Goal: Task Accomplishment & Management: Complete application form

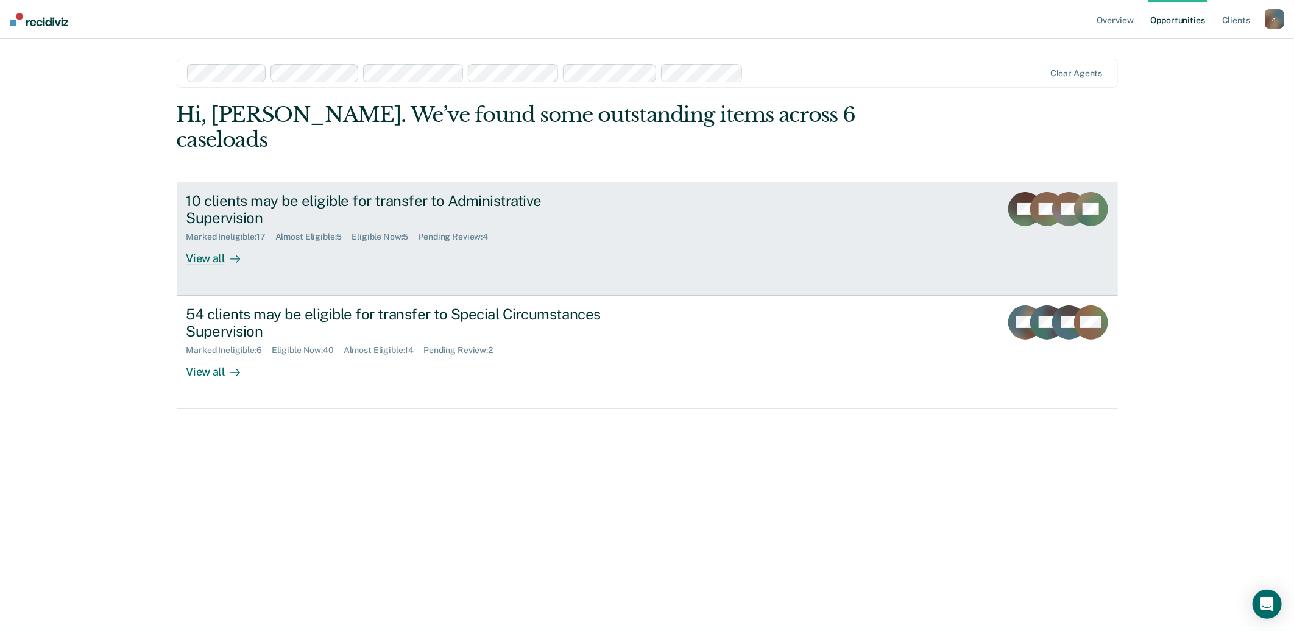
click at [399, 232] on div "Eligible Now : 5" at bounding box center [385, 237] width 66 height 10
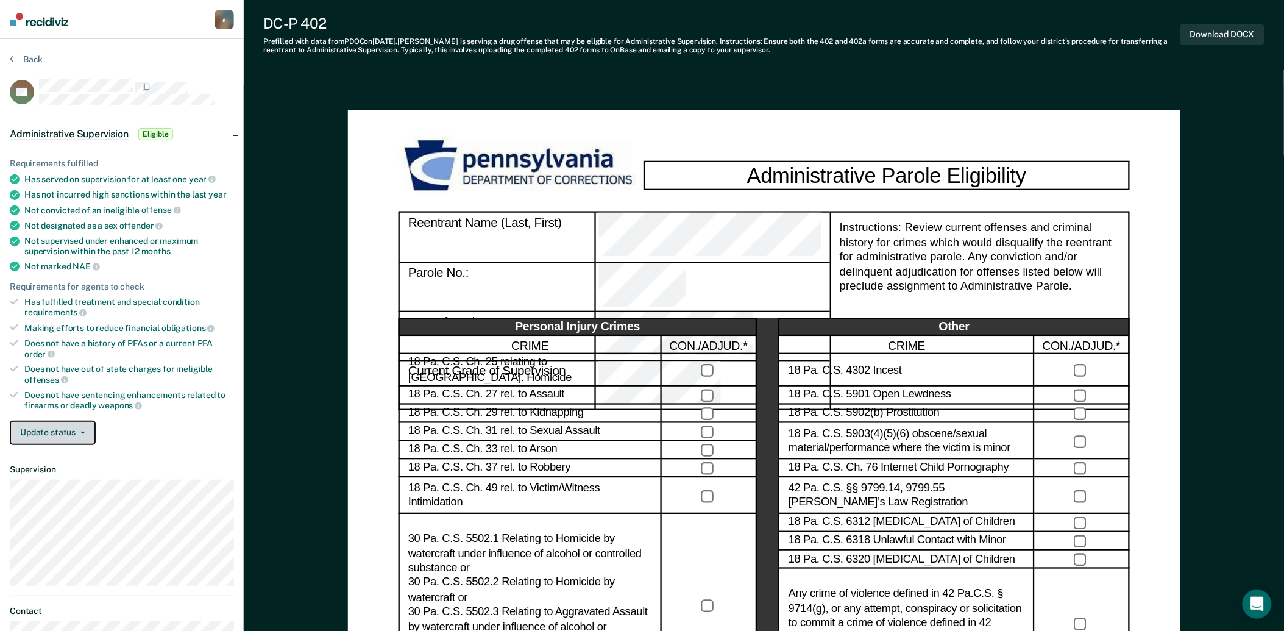
click at [79, 423] on button "Update status" at bounding box center [53, 432] width 86 height 24
click at [61, 472] on button "Mark Ineligible" at bounding box center [69, 481] width 119 height 19
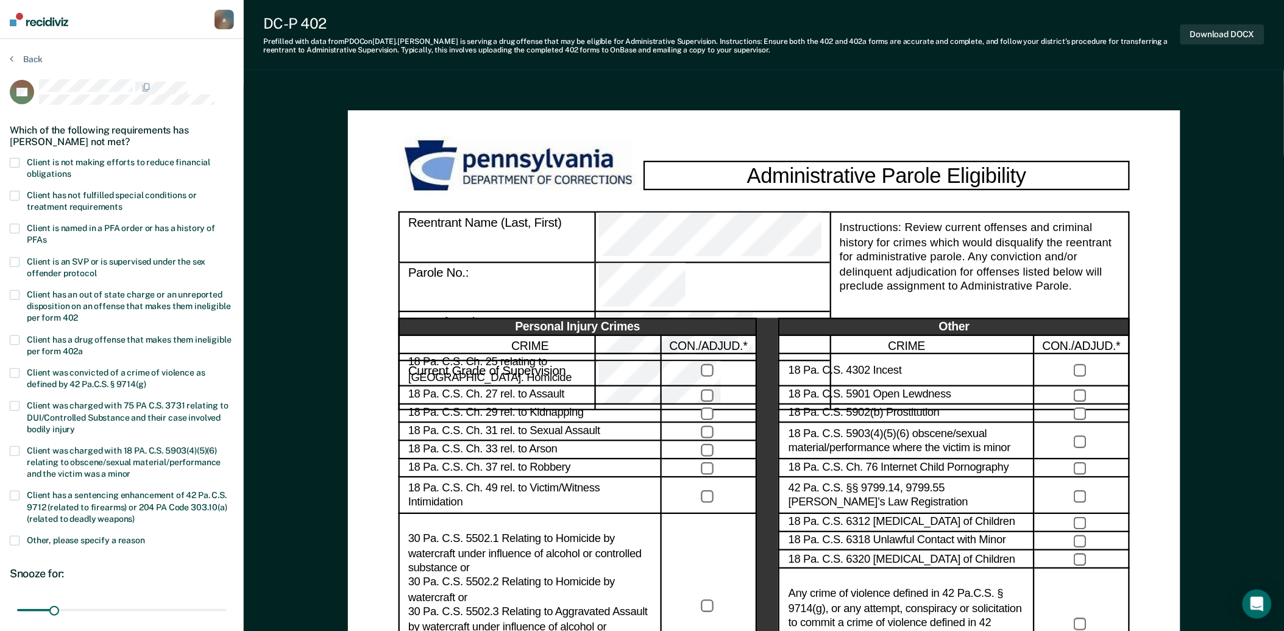
click at [17, 196] on span at bounding box center [15, 196] width 10 height 10
click at [122, 202] on input "Client has not fulfilled special conditions or treatment requirements" at bounding box center [122, 202] width 0 height 0
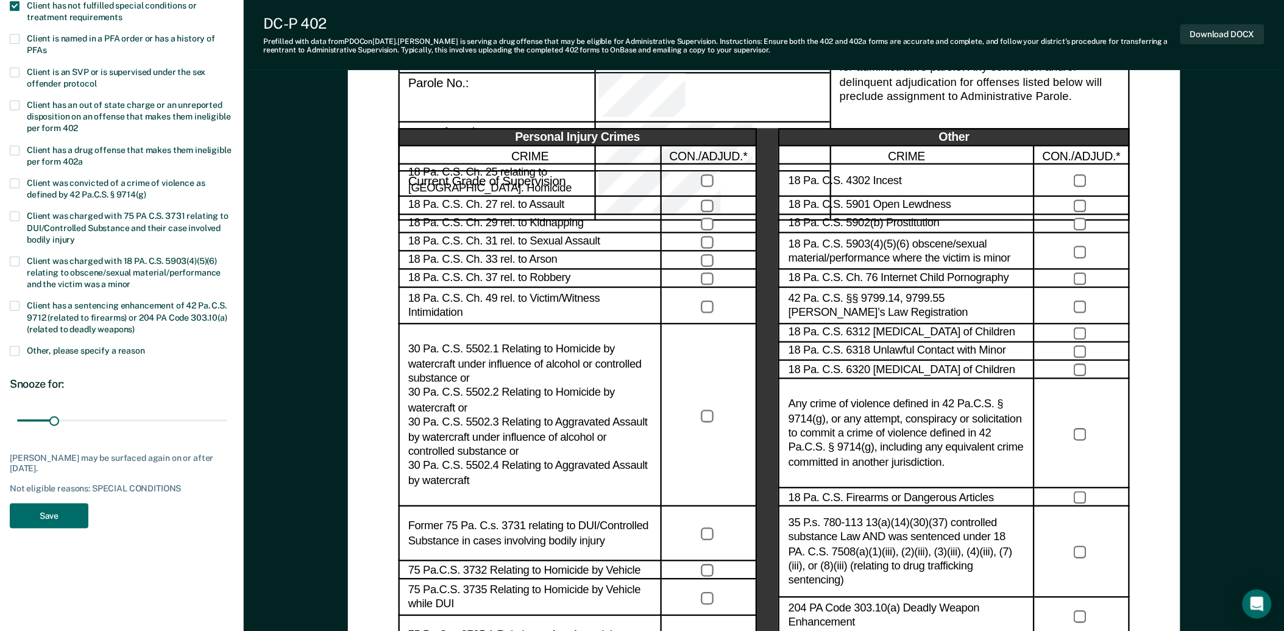
scroll to position [271, 0]
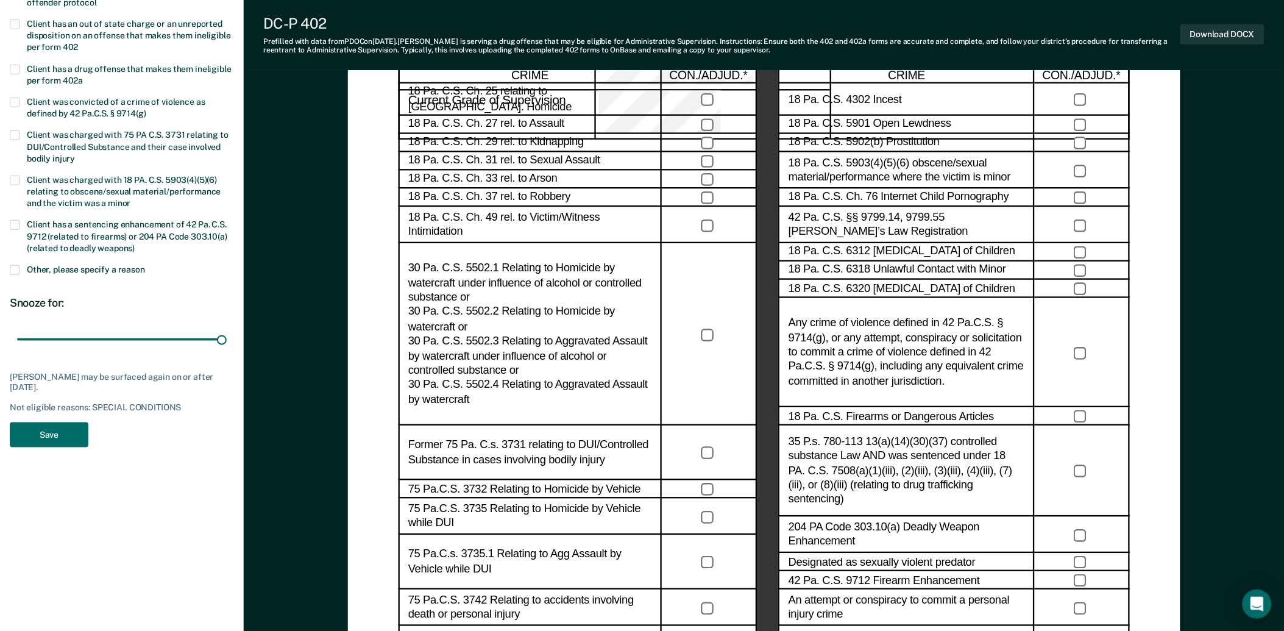
drag, startPoint x: 82, startPoint y: 334, endPoint x: 290, endPoint y: 331, distance: 208.4
type input "180"
click at [227, 331] on input "range" at bounding box center [122, 339] width 210 height 21
click at [77, 434] on button "Save" at bounding box center [49, 434] width 79 height 25
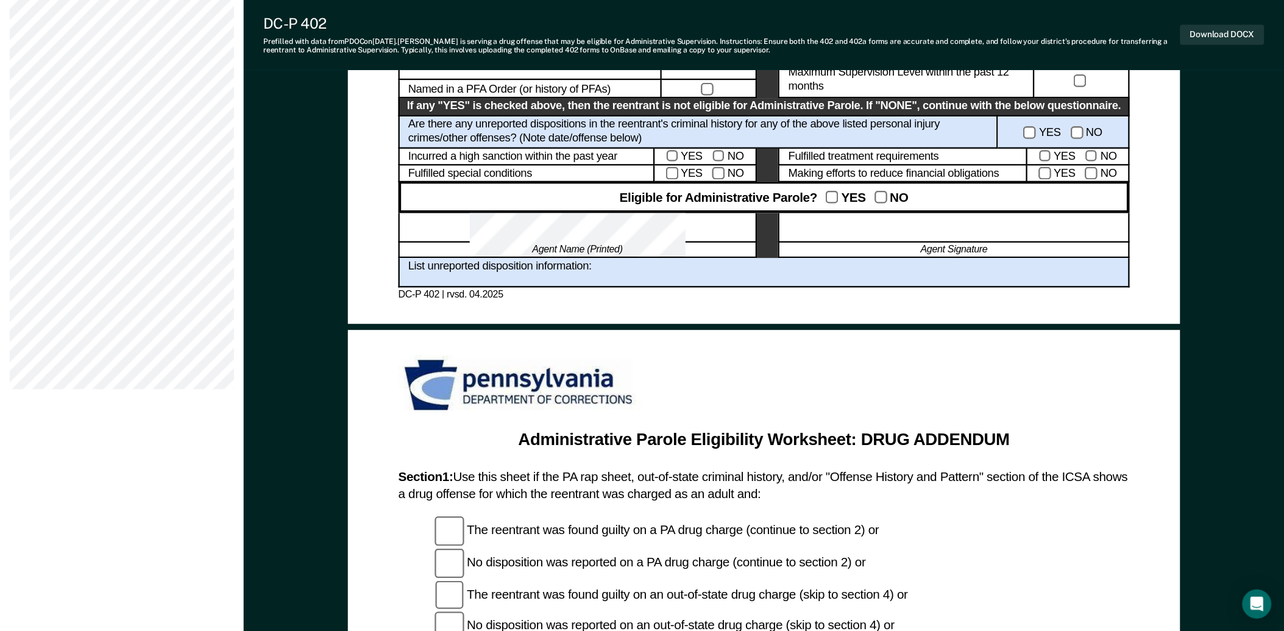
scroll to position [677, 0]
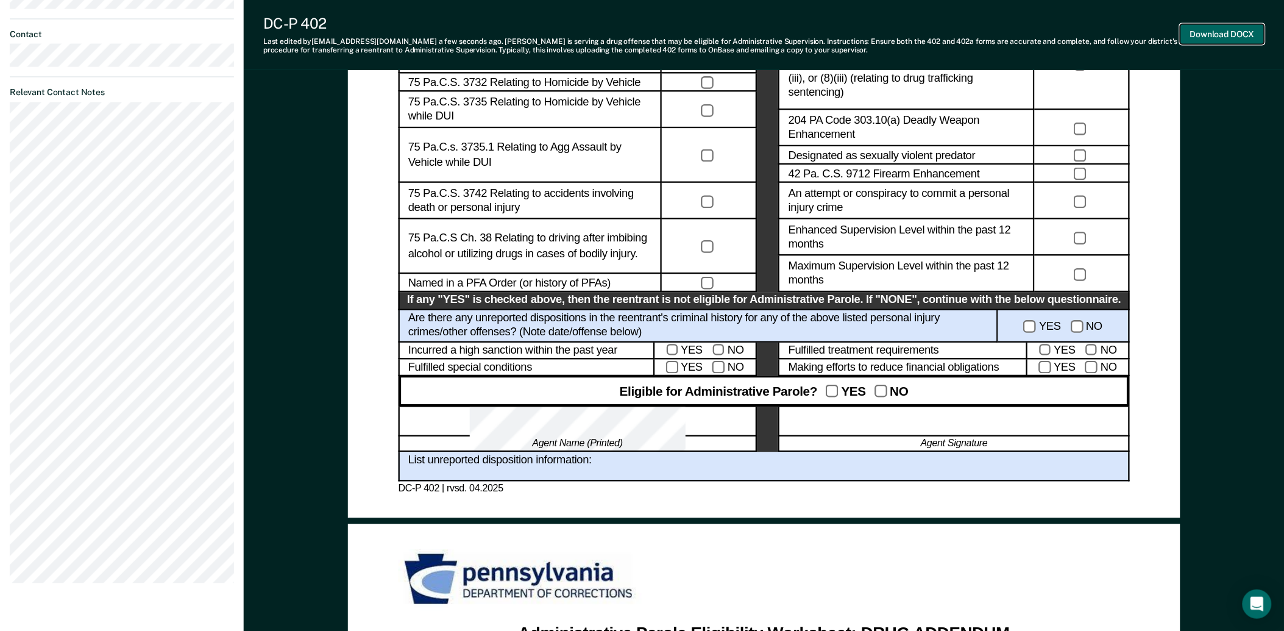
click at [1214, 34] on button "Download DOCX" at bounding box center [1222, 34] width 84 height 20
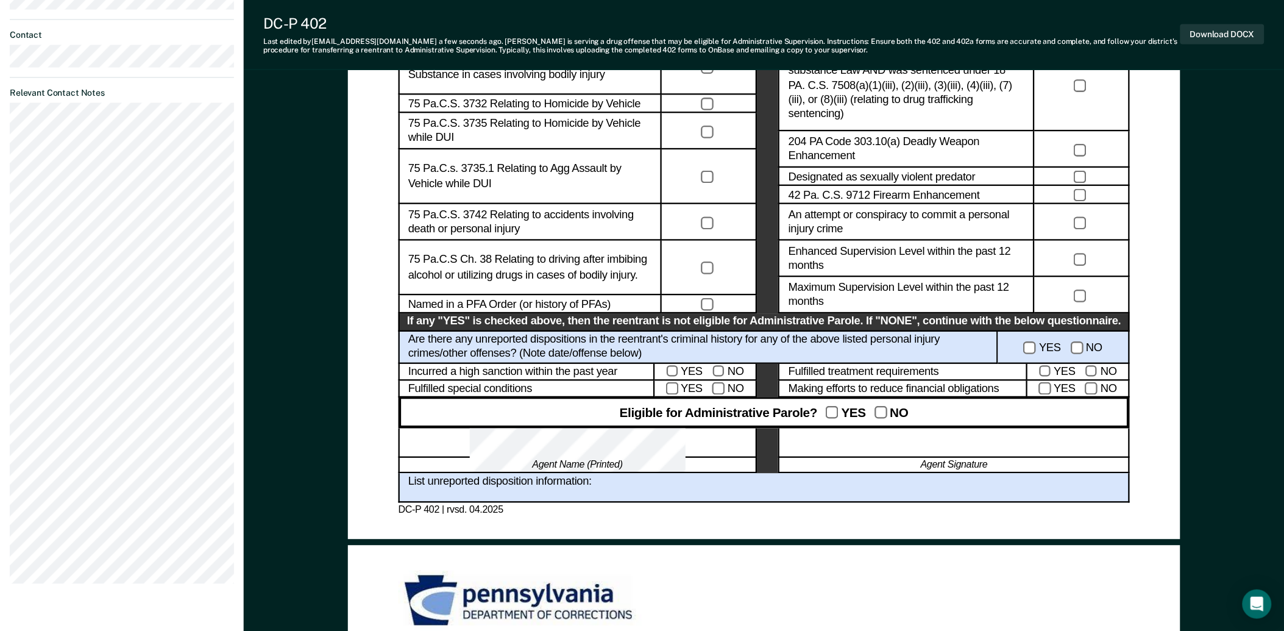
click at [1227, 256] on div "Administrative Parole Eligibility Reentrant Name (Last, First) Parole No.: Date…" at bounding box center [764, 581] width 1040 height 2305
click at [1200, 37] on button "Download DOCX" at bounding box center [1222, 34] width 84 height 20
click at [1268, 315] on div "Administrative Parole Eligibility Reentrant Name (Last, First) Parole No.: Date…" at bounding box center [764, 581] width 1040 height 2305
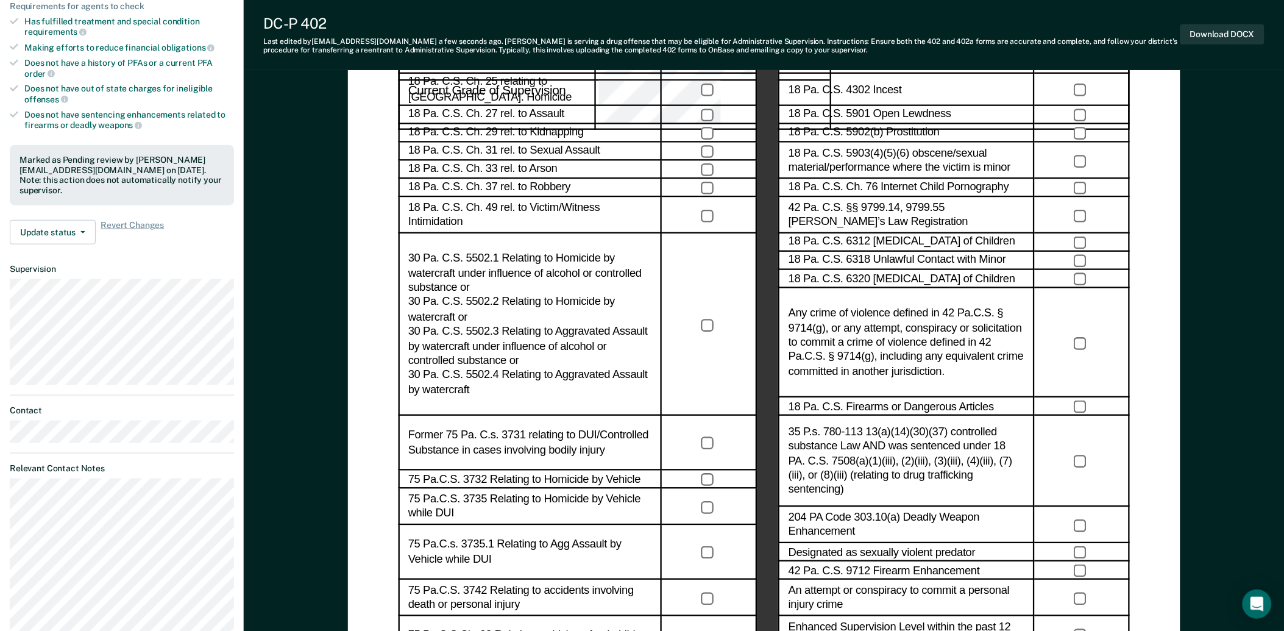
scroll to position [0, 0]
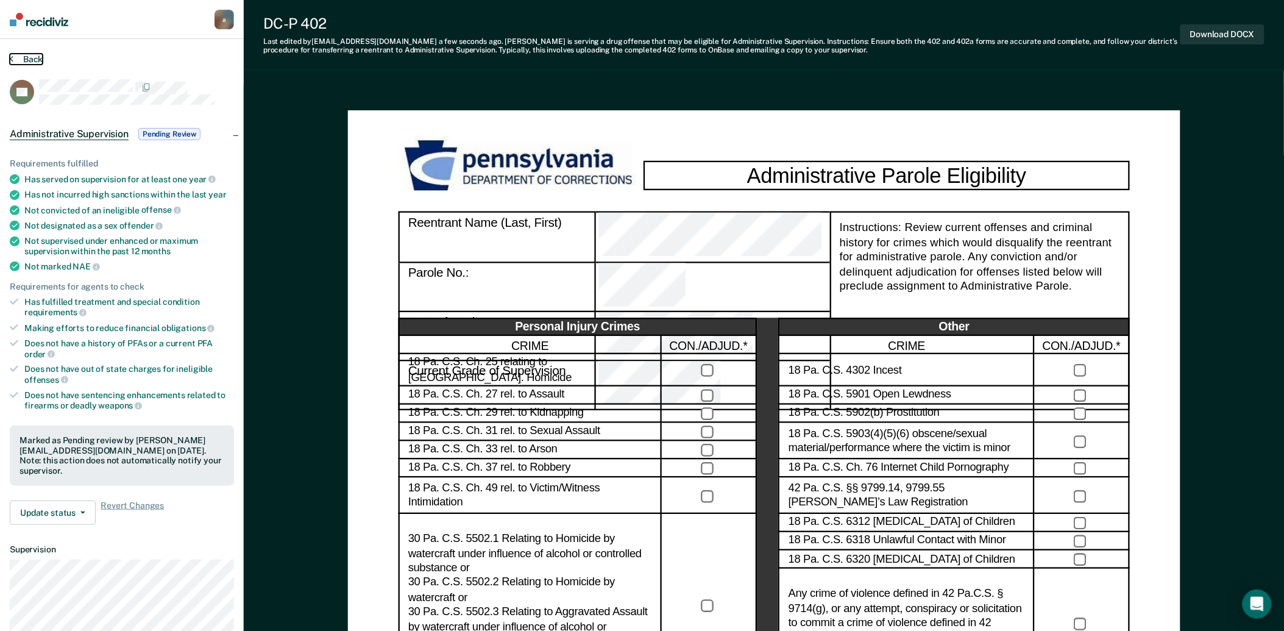
click at [23, 58] on button "Back" at bounding box center [26, 59] width 33 height 11
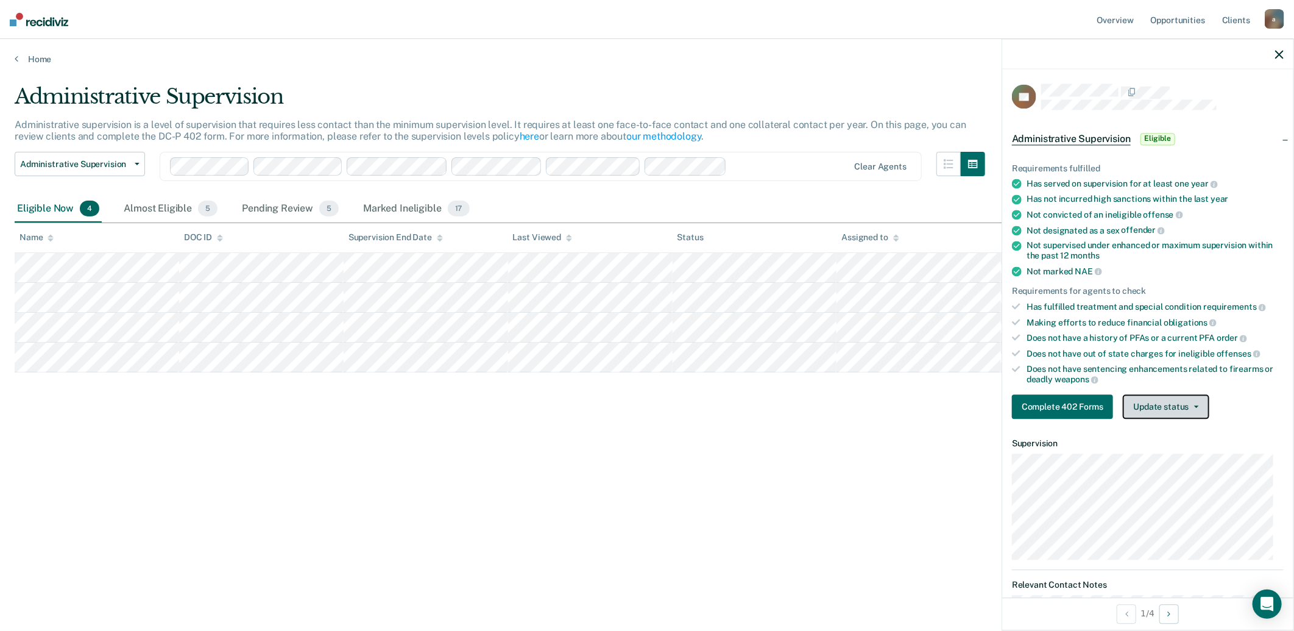
click at [1203, 401] on button "Update status" at bounding box center [1166, 407] width 86 height 24
click at [1074, 396] on button "Complete 402 Forms" at bounding box center [1062, 407] width 101 height 24
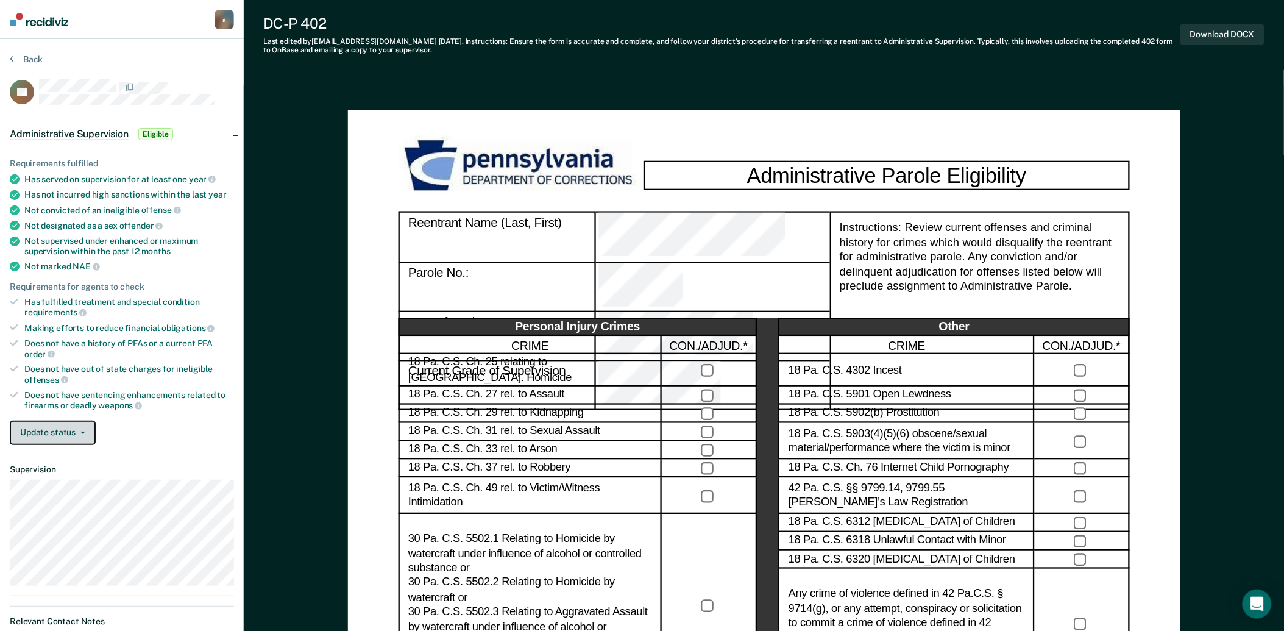
click at [83, 420] on button "Update status" at bounding box center [53, 432] width 86 height 24
click at [64, 474] on button "Mark Ineligible" at bounding box center [69, 481] width 119 height 19
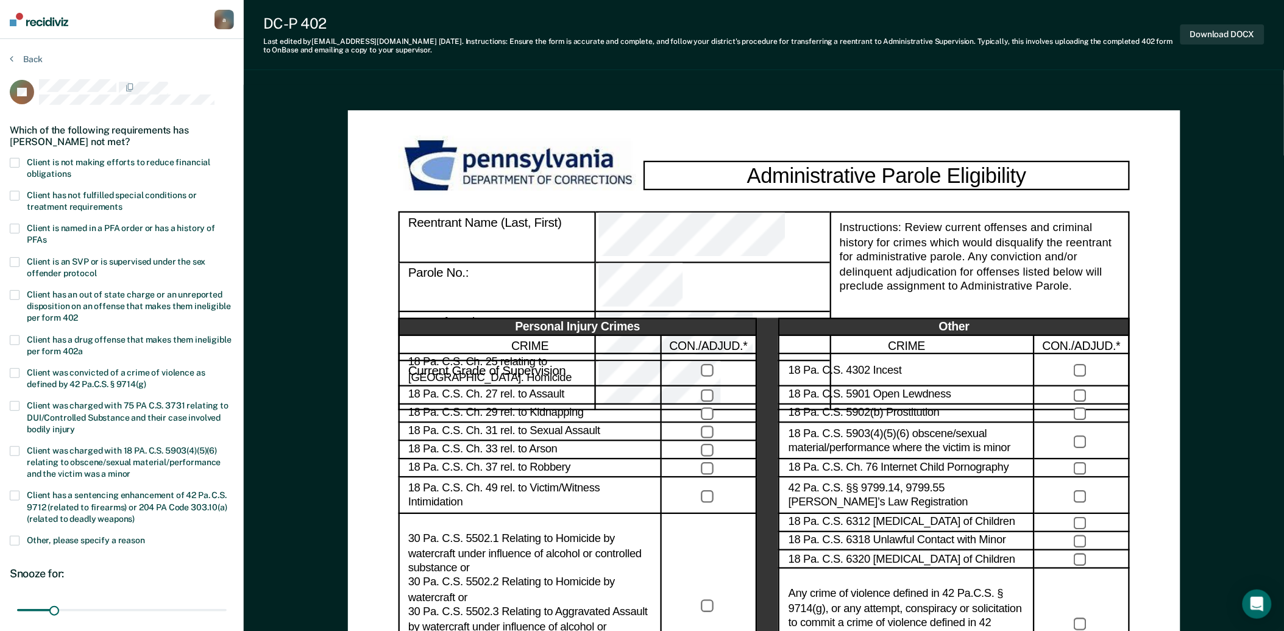
click at [13, 193] on span at bounding box center [15, 196] width 10 height 10
click at [122, 202] on input "Client has not fulfilled special conditions or treatment requirements" at bounding box center [122, 202] width 0 height 0
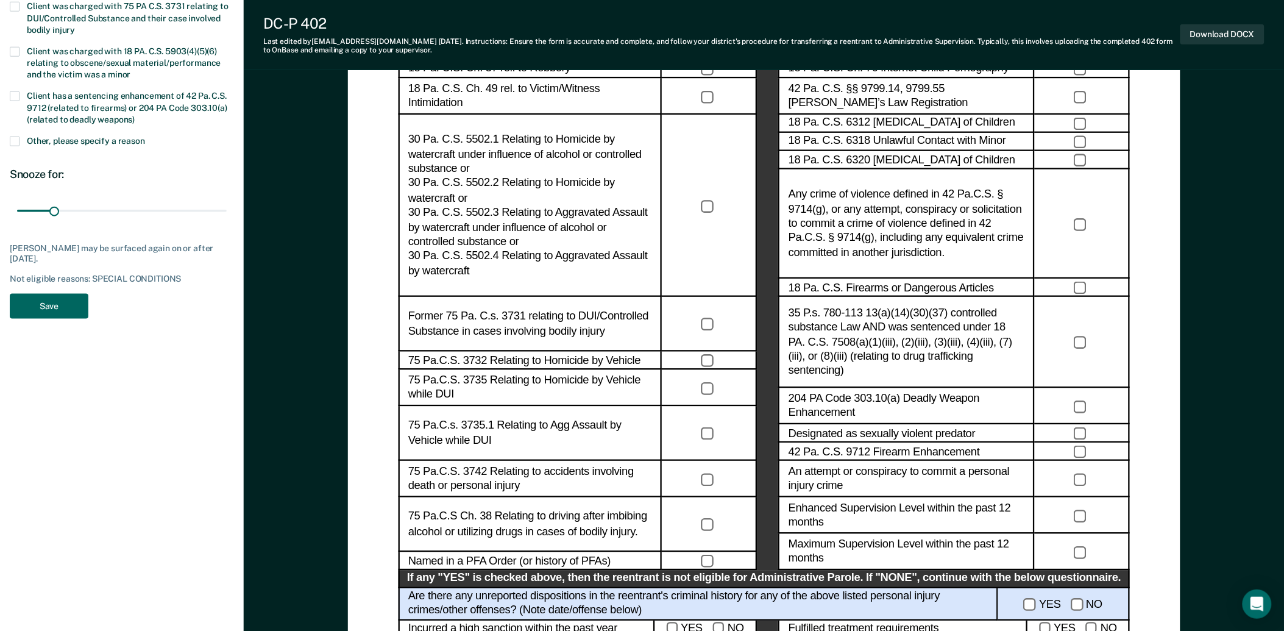
scroll to position [406, 0]
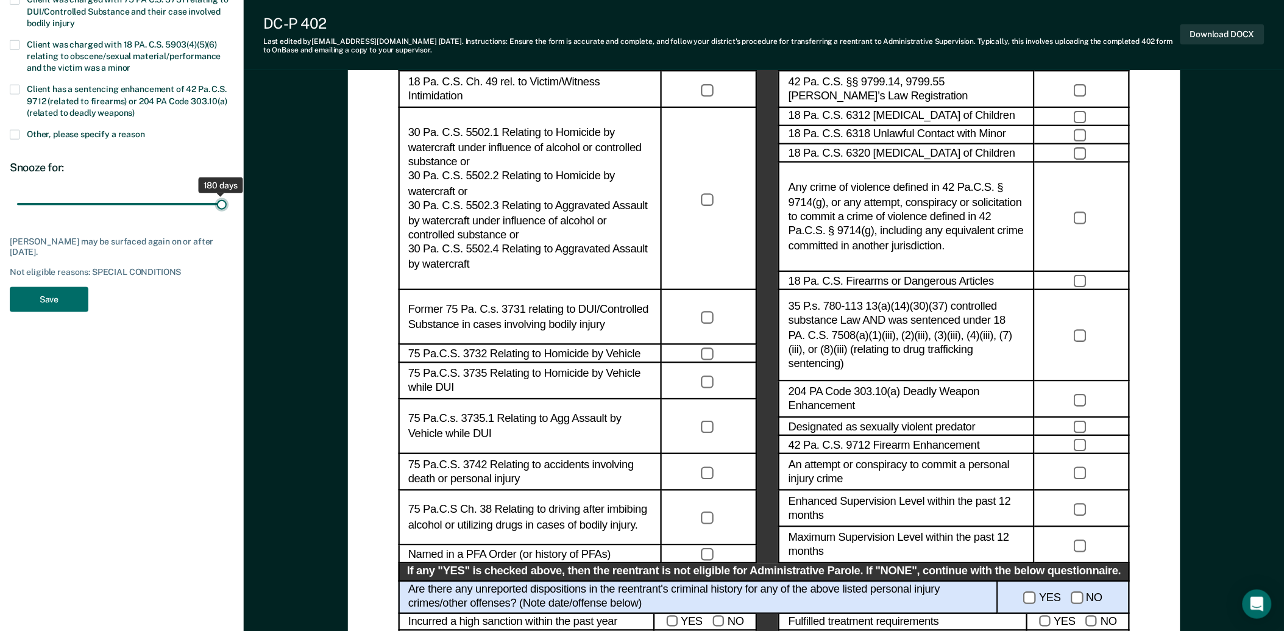
drag, startPoint x: 51, startPoint y: 201, endPoint x: 274, endPoint y: 217, distance: 224.2
type input "180"
click at [227, 215] on input "range" at bounding box center [122, 204] width 210 height 21
drag, startPoint x: 70, startPoint y: 296, endPoint x: 81, endPoint y: 297, distance: 11.0
click at [71, 296] on button "Save" at bounding box center [49, 299] width 79 height 25
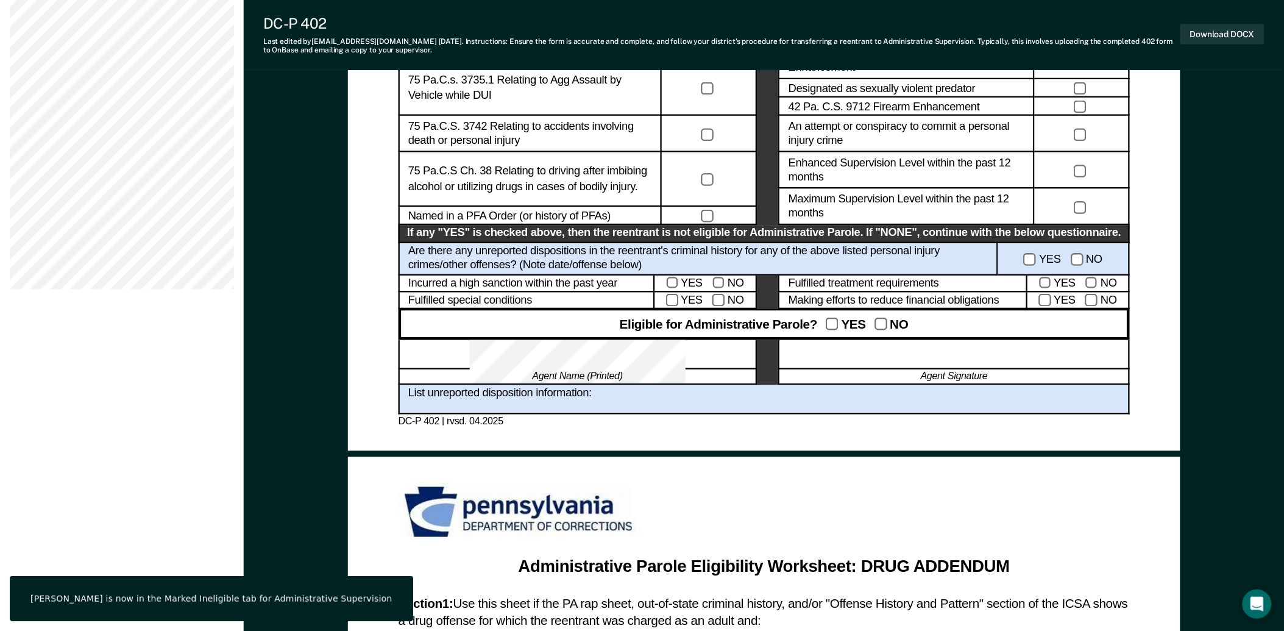
scroll to position [745, 0]
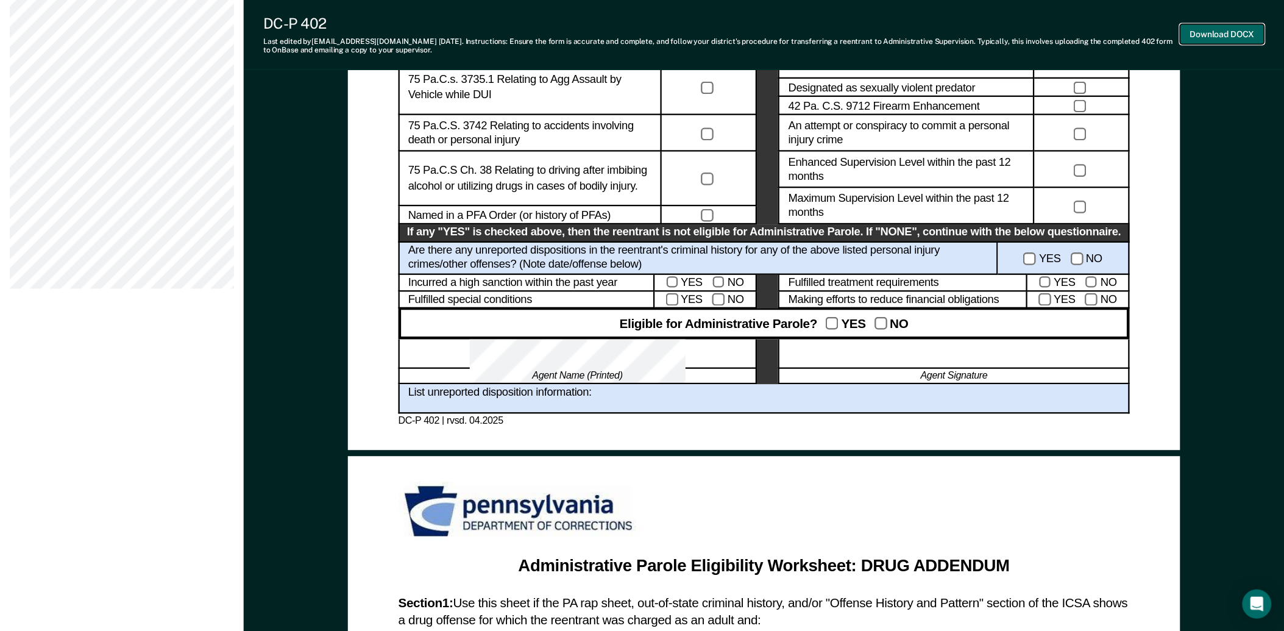
click at [1203, 34] on button "Download DOCX" at bounding box center [1222, 34] width 84 height 20
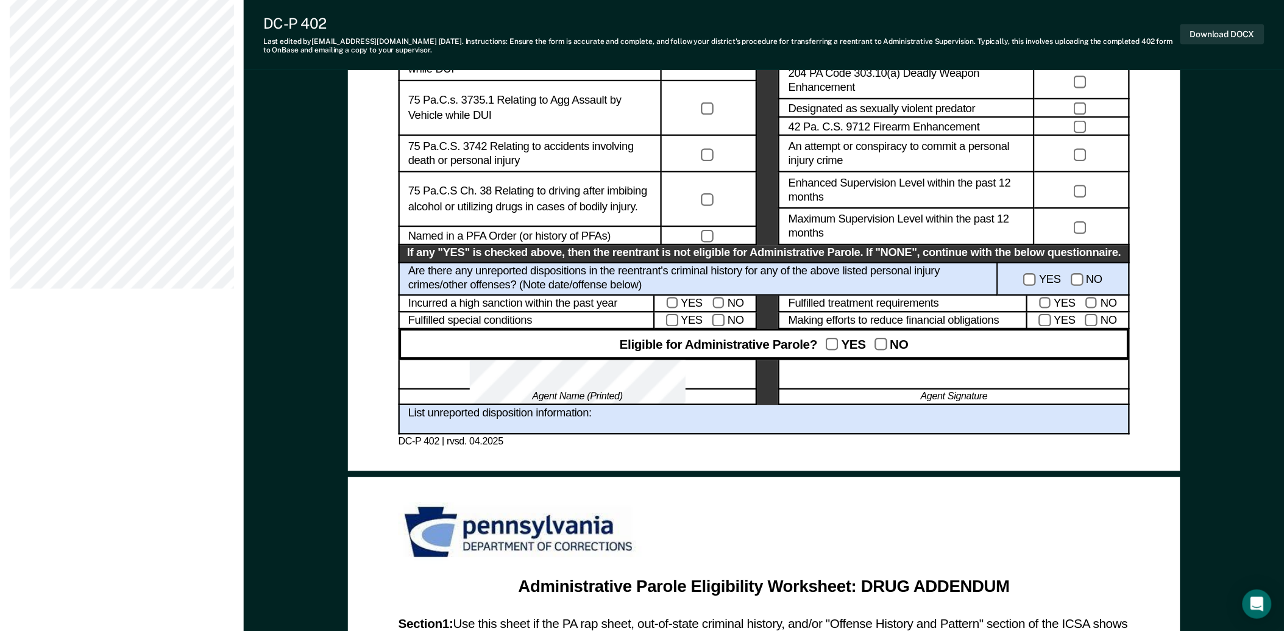
click at [297, 430] on div "Administrative Parole Eligibility Reentrant Name (Last, First) Parole No.: Date…" at bounding box center [764, 513] width 1040 height 2305
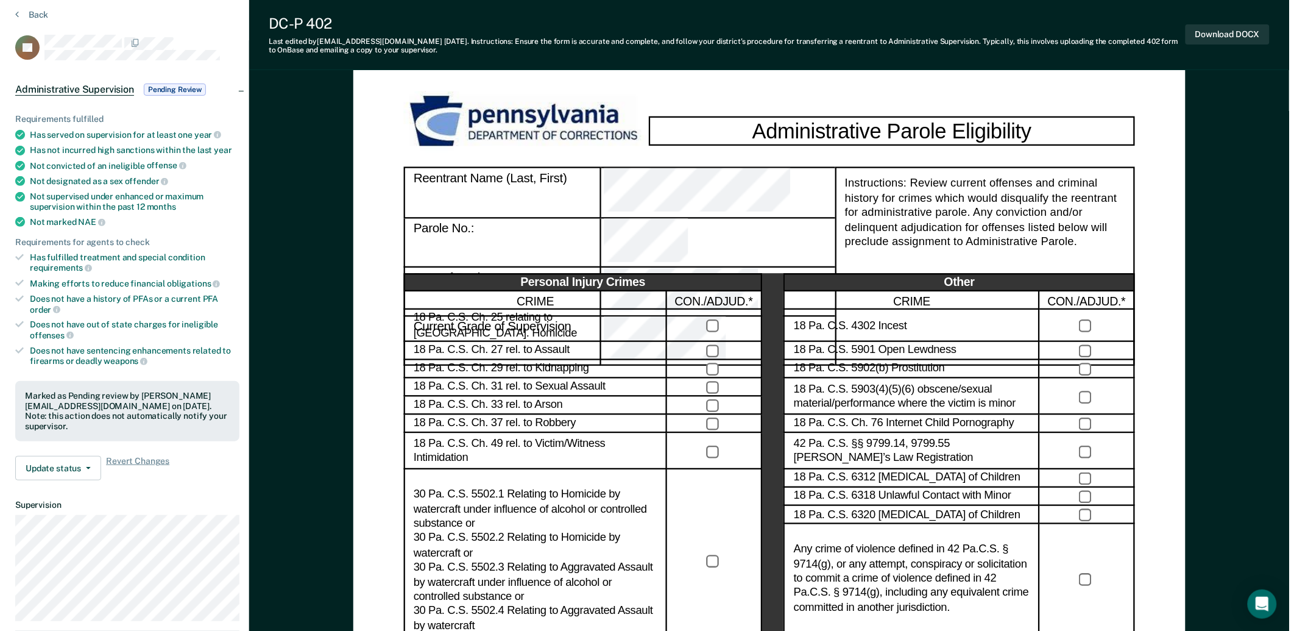
scroll to position [0, 0]
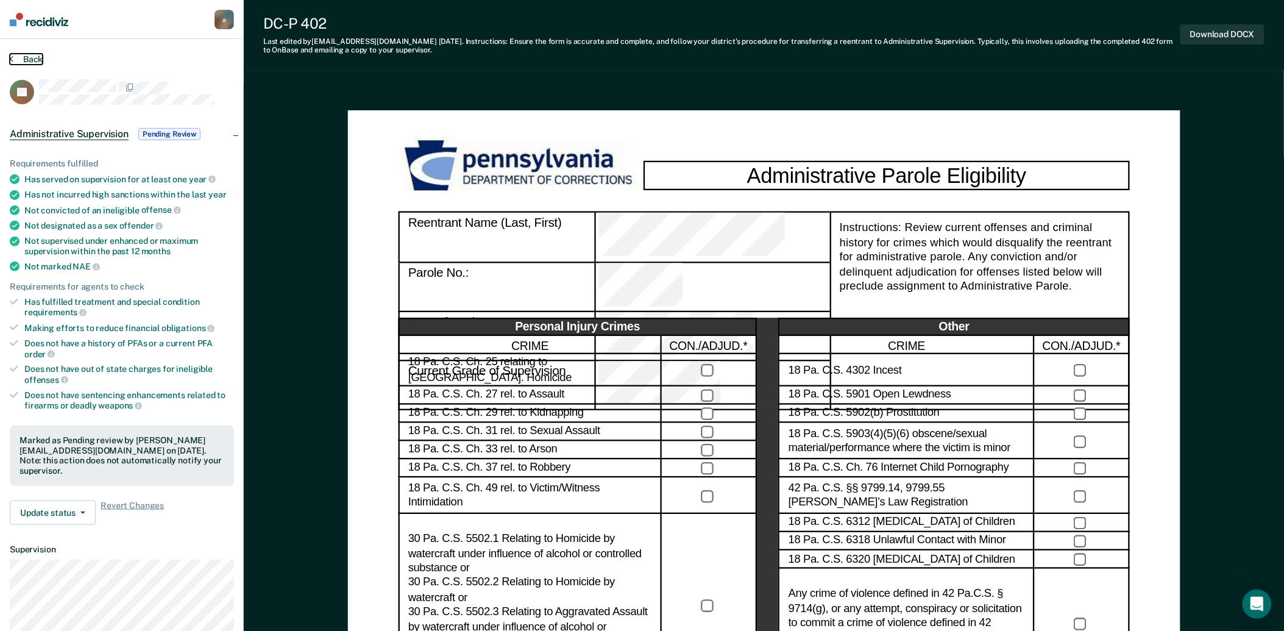
click at [21, 54] on button "Back" at bounding box center [26, 59] width 33 height 11
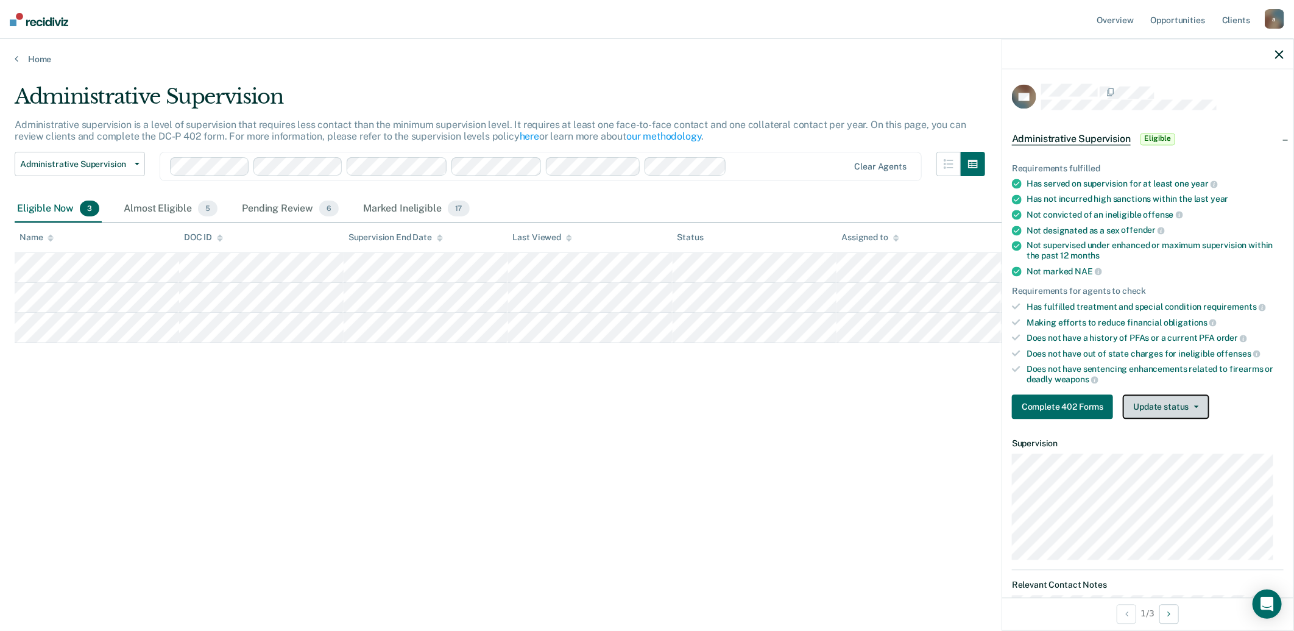
click at [1176, 409] on button "Update status" at bounding box center [1166, 407] width 86 height 24
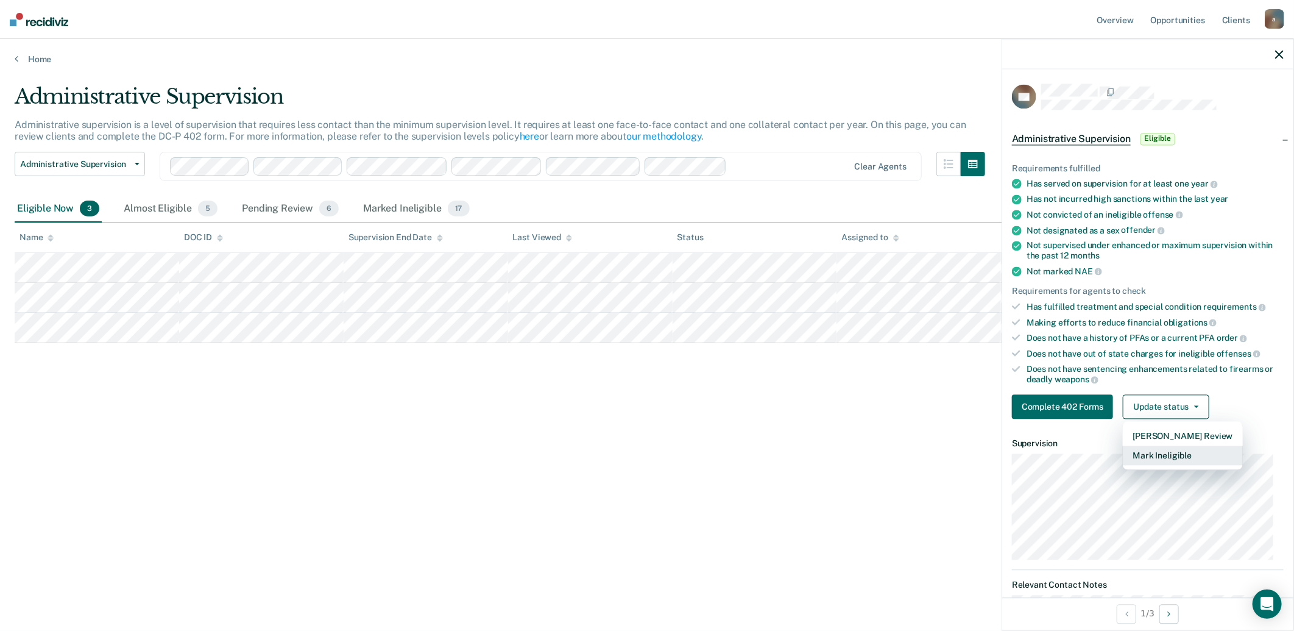
click at [1185, 449] on button "Mark Ineligible" at bounding box center [1182, 455] width 119 height 19
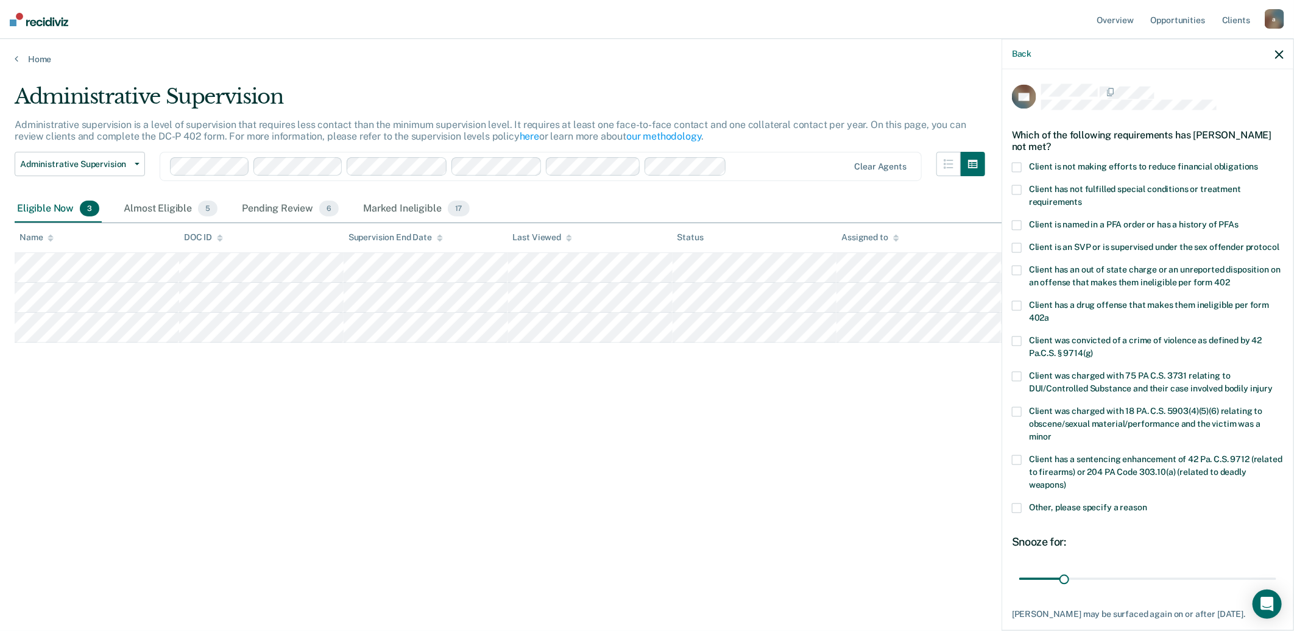
click at [1018, 166] on span at bounding box center [1017, 168] width 10 height 10
click at [1259, 163] on input "Client is not making efforts to reduce financial obligations" at bounding box center [1259, 163] width 0 height 0
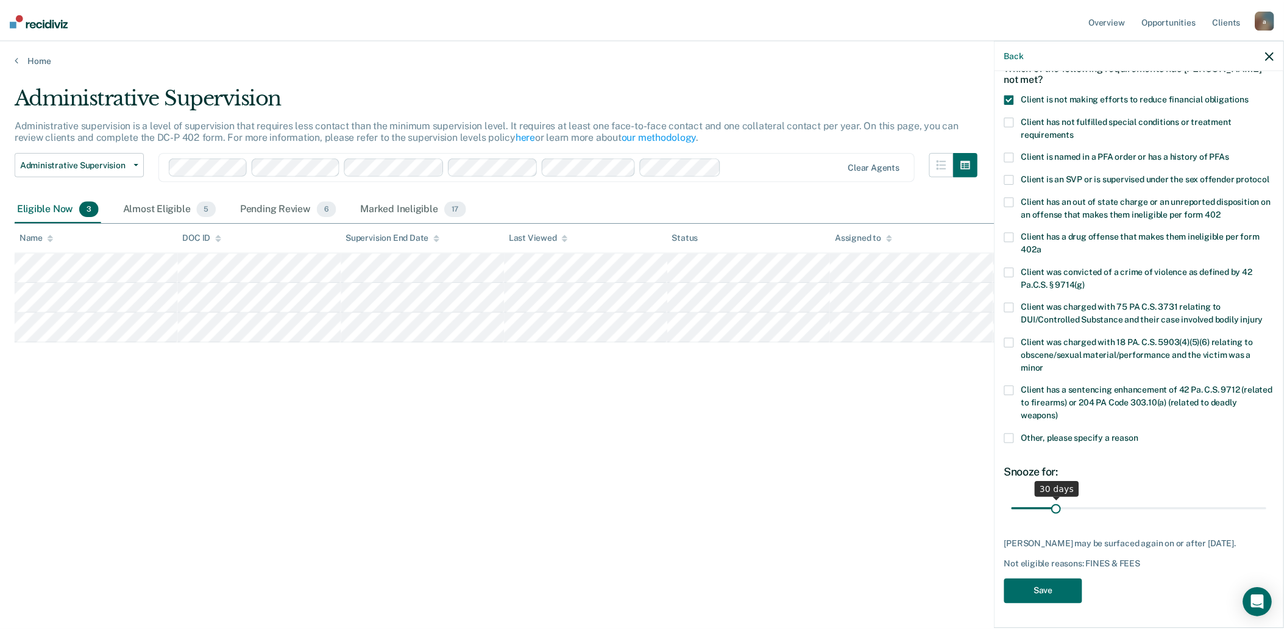
scroll to position [79, 0]
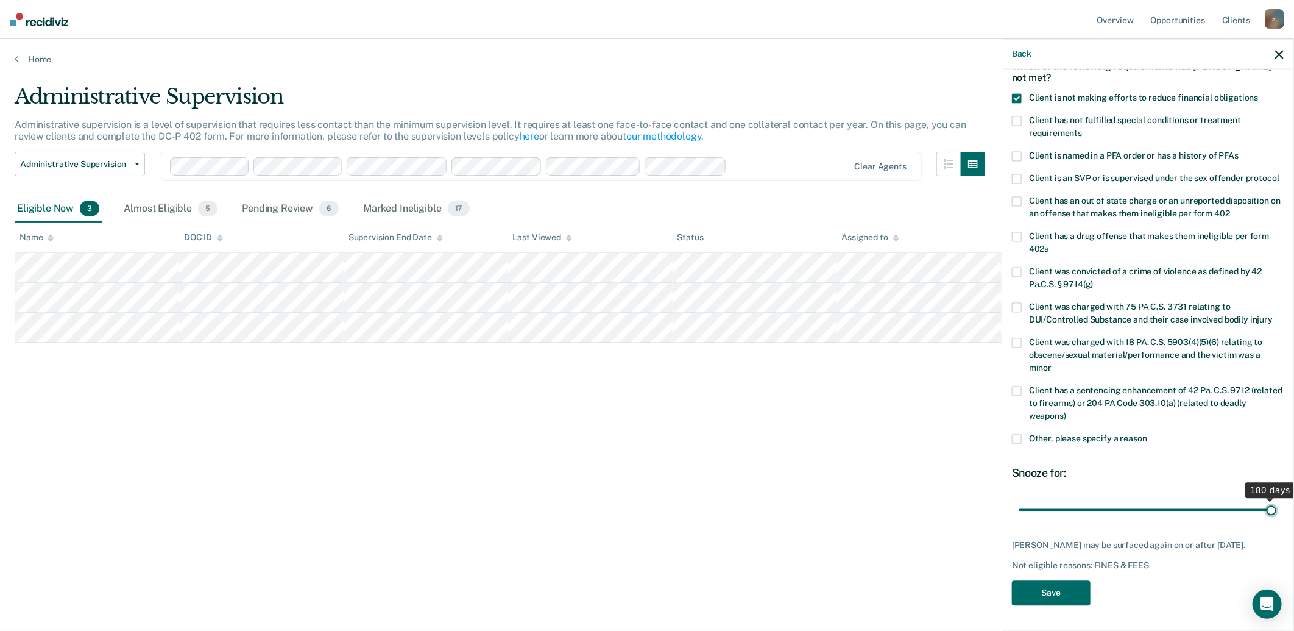
drag, startPoint x: 1061, startPoint y: 508, endPoint x: 1454, endPoint y: 494, distance: 393.3
type input "180"
click at [1277, 499] on input "range" at bounding box center [1147, 509] width 257 height 21
click at [1079, 594] on button "Save" at bounding box center [1051, 593] width 79 height 25
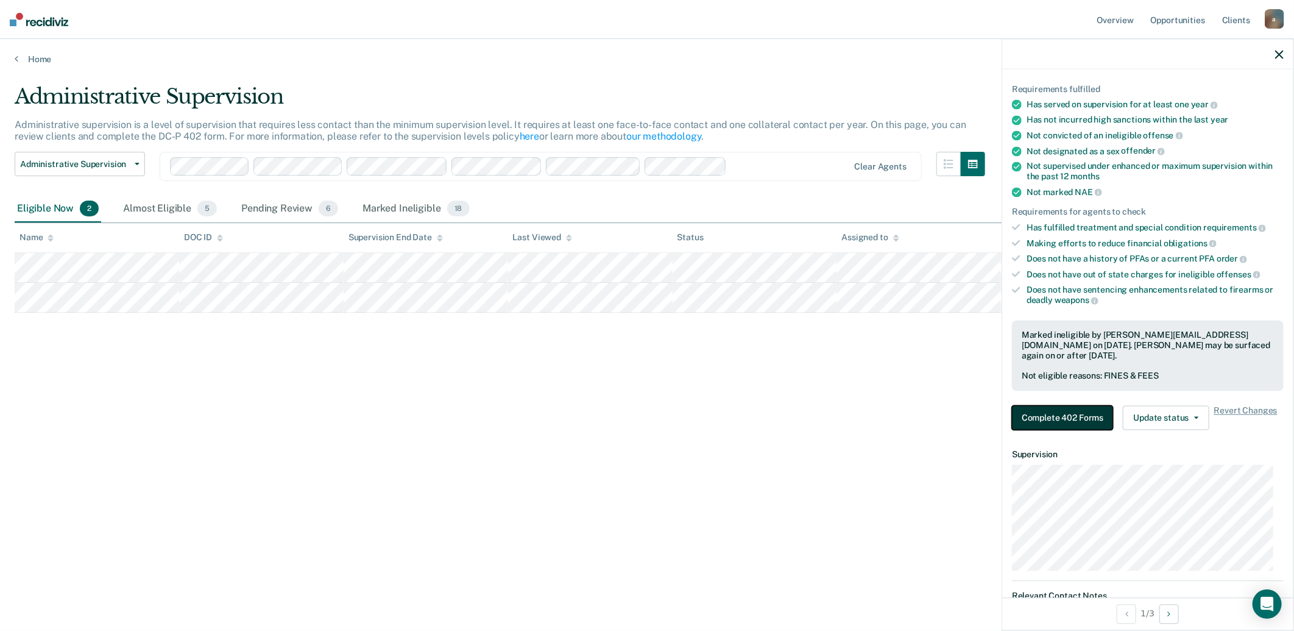
click at [1077, 413] on button "Complete 402 Forms" at bounding box center [1062, 417] width 101 height 24
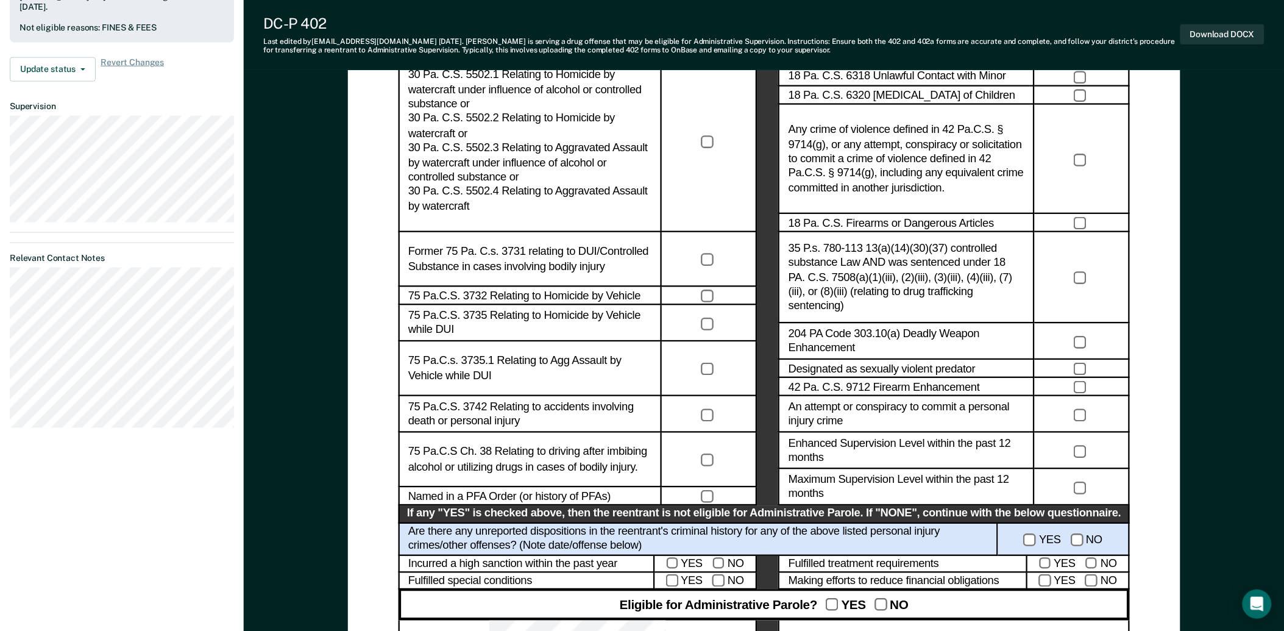
scroll to position [677, 0]
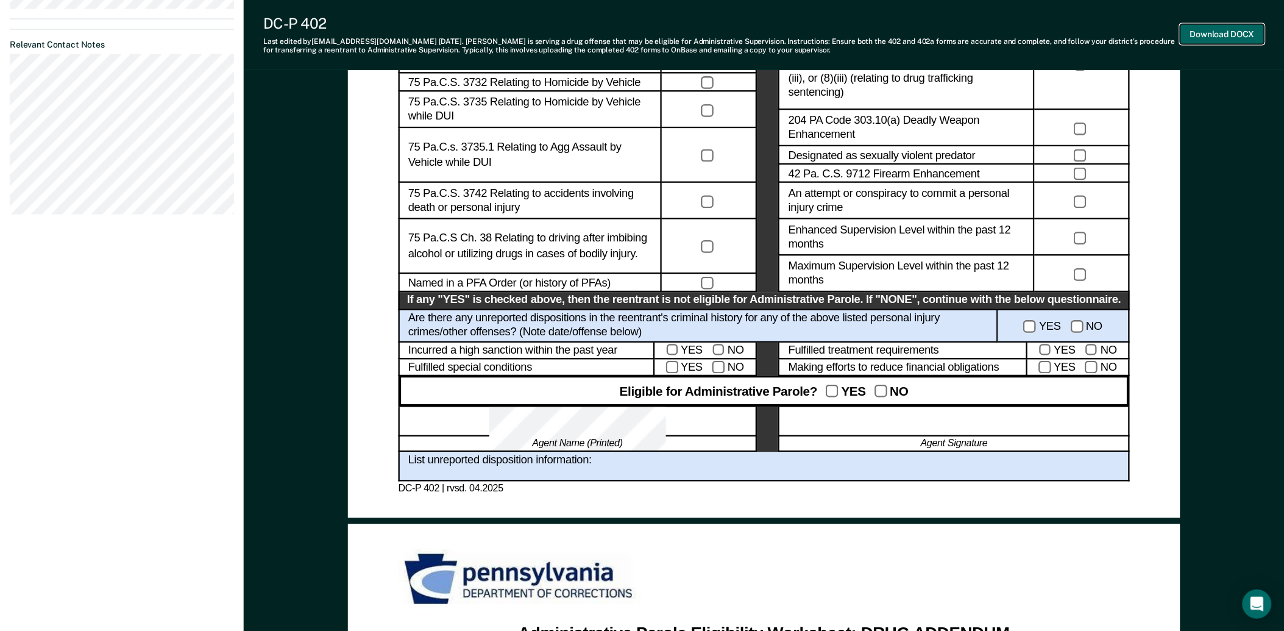
click at [1196, 33] on button "Download DOCX" at bounding box center [1222, 34] width 84 height 20
